Goal: Transaction & Acquisition: Purchase product/service

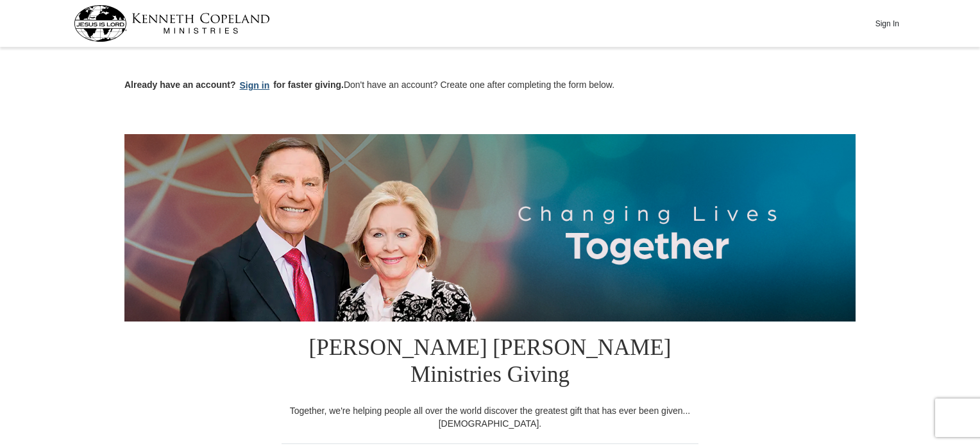
click at [257, 90] on button "Sign in" at bounding box center [255, 85] width 38 height 15
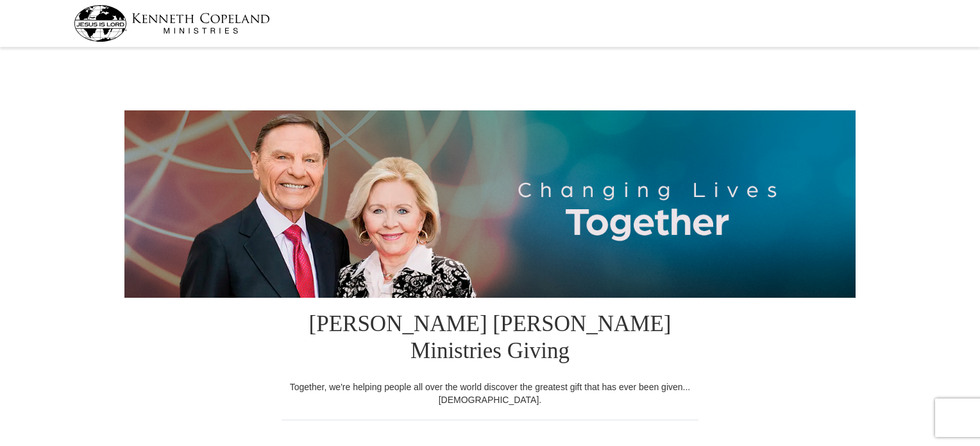
select select "GA"
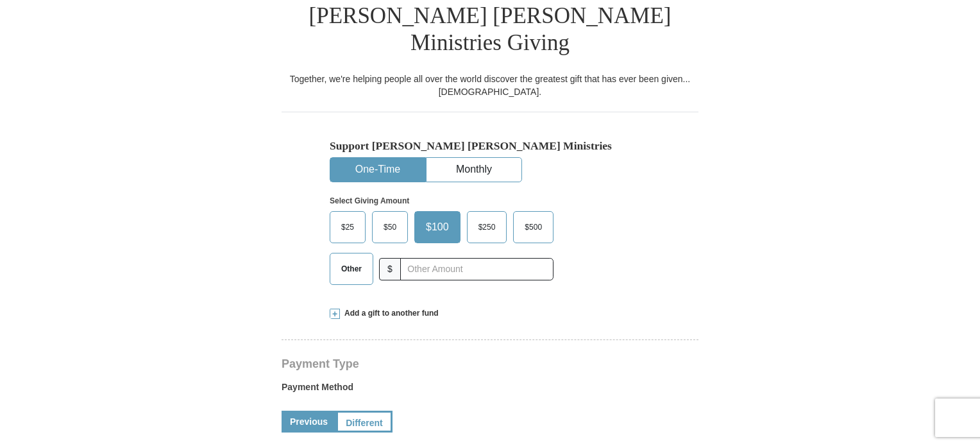
scroll to position [310, 0]
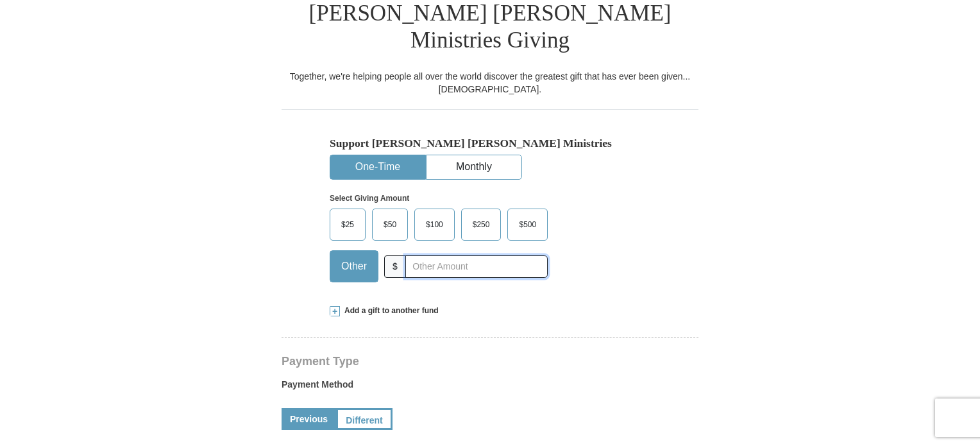
click at [412, 255] on input "text" at bounding box center [476, 266] width 142 height 22
type input "5"
click at [516, 305] on div "Add a gift to another fund" at bounding box center [490, 310] width 321 height 11
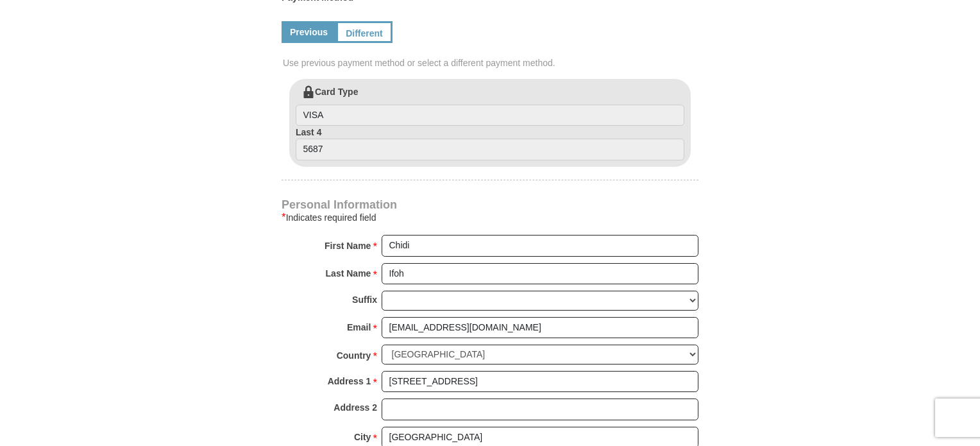
scroll to position [890, 0]
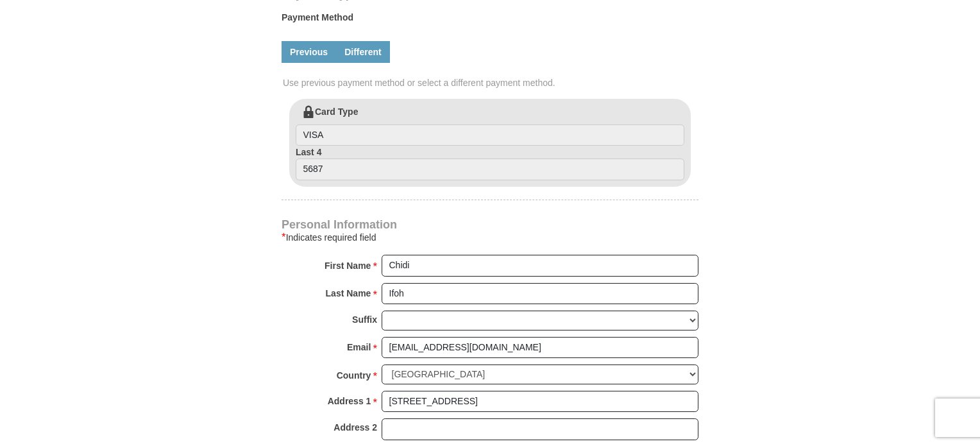
click at [367, 41] on link "Different" at bounding box center [363, 52] width 54 height 22
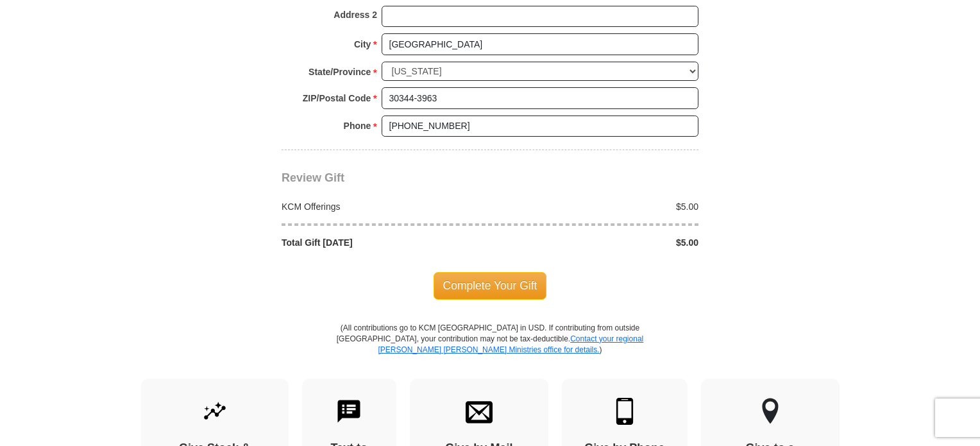
scroll to position [1429, 0]
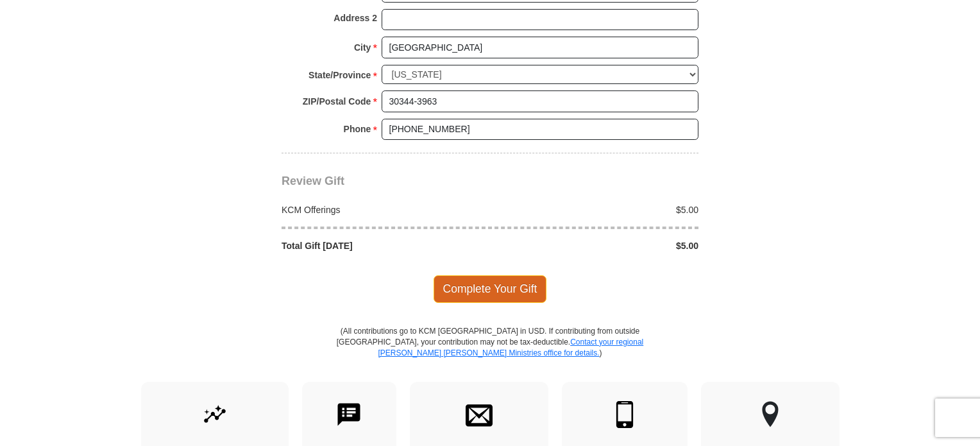
click at [521, 275] on span "Complete Your Gift" at bounding box center [491, 288] width 114 height 27
